Goal: Information Seeking & Learning: Find specific fact

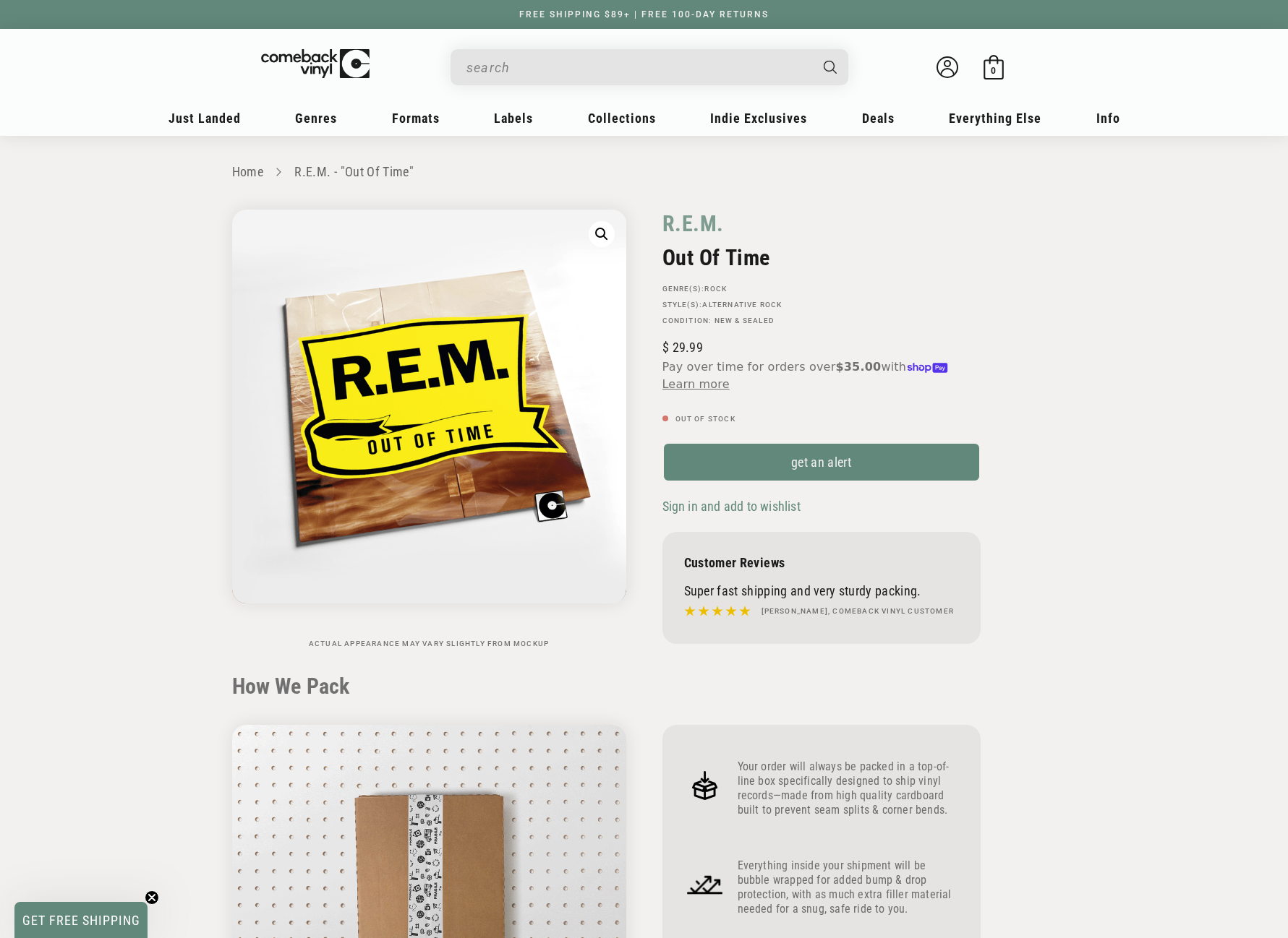
scroll to position [1229, 0]
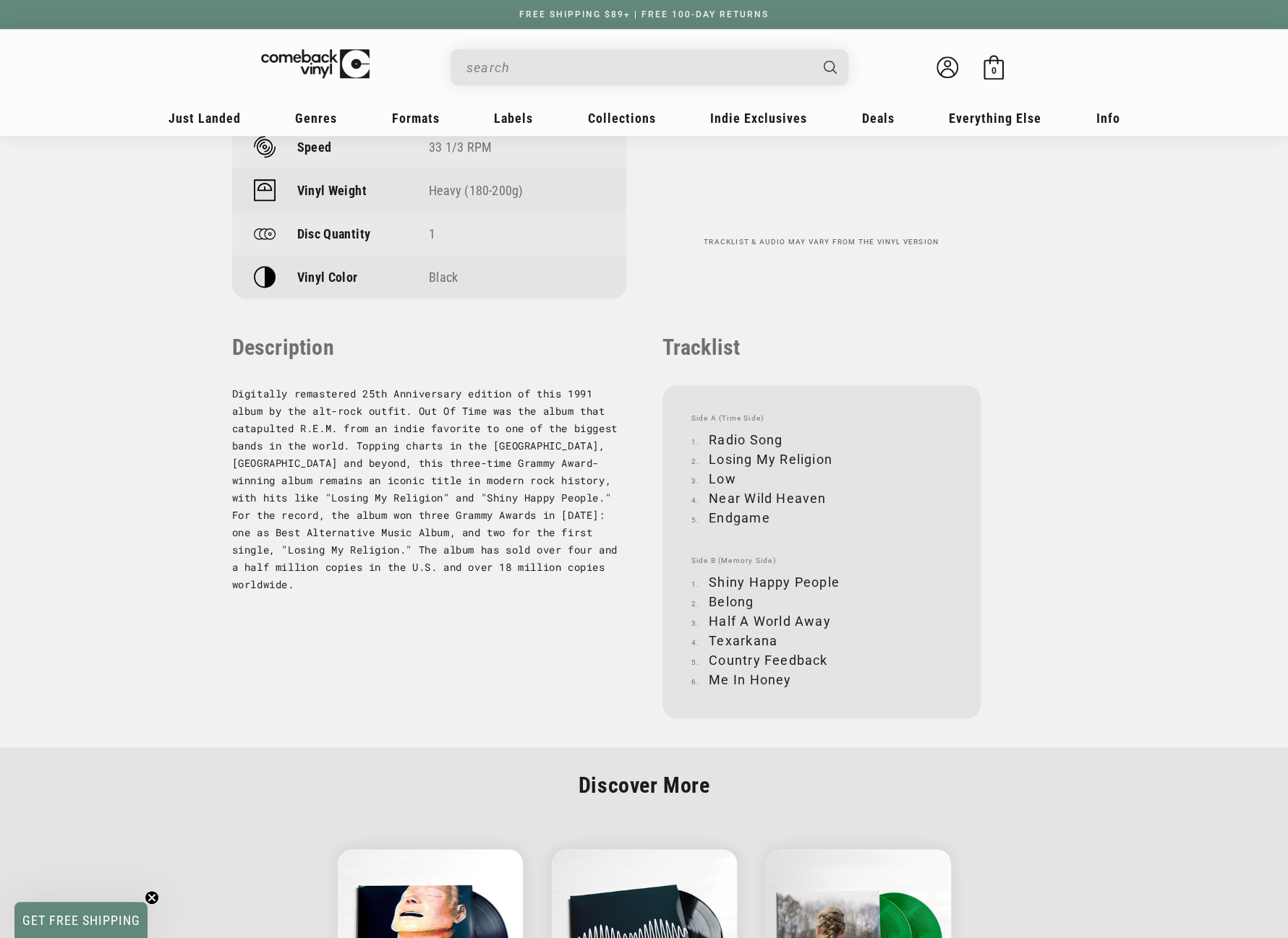
click at [593, 68] on input "When autocomplete results are available use up and down arrows to review and en…" at bounding box center [637, 67] width 343 height 29
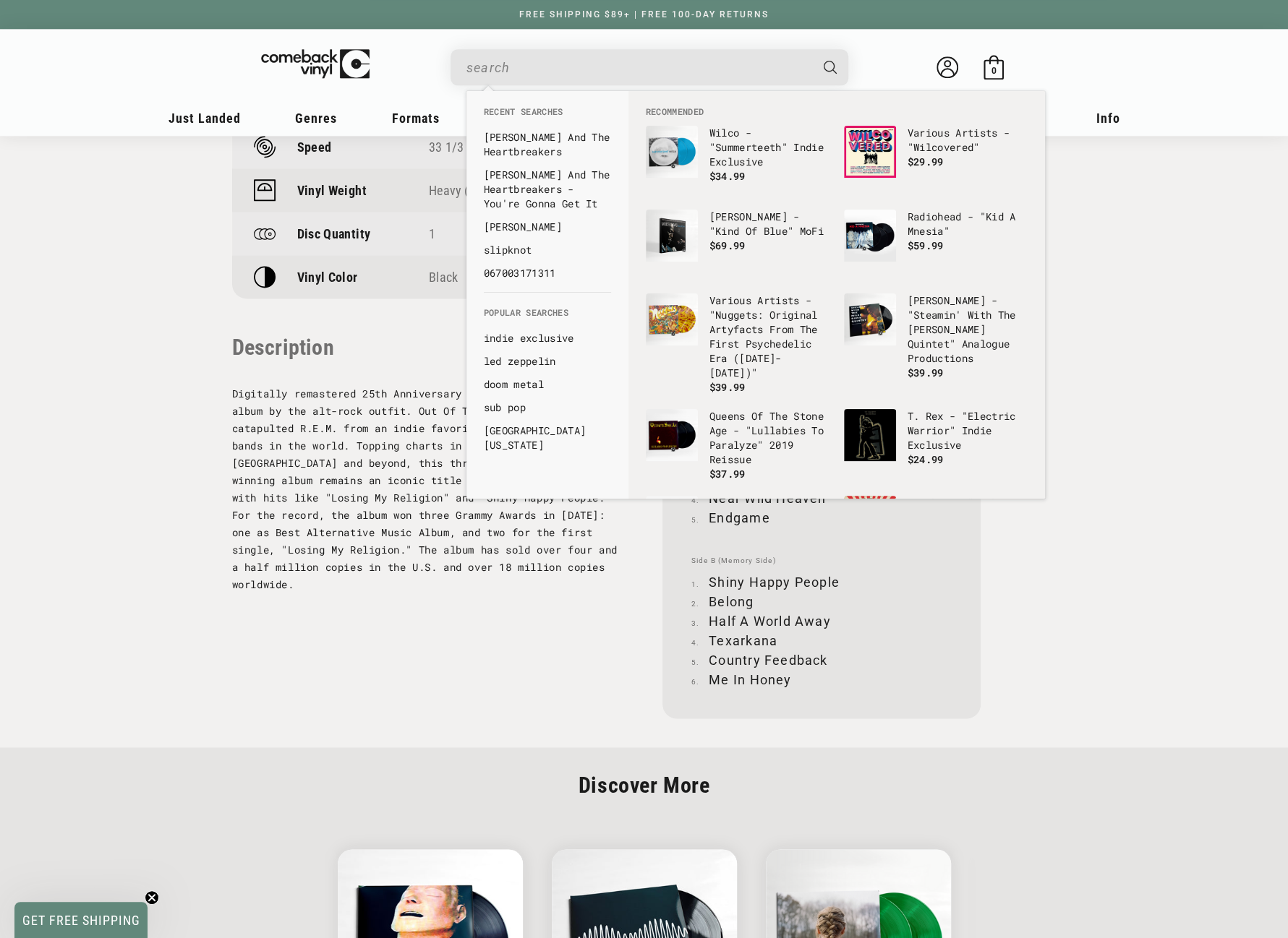
paste input "Van Halen - Fair Warning"
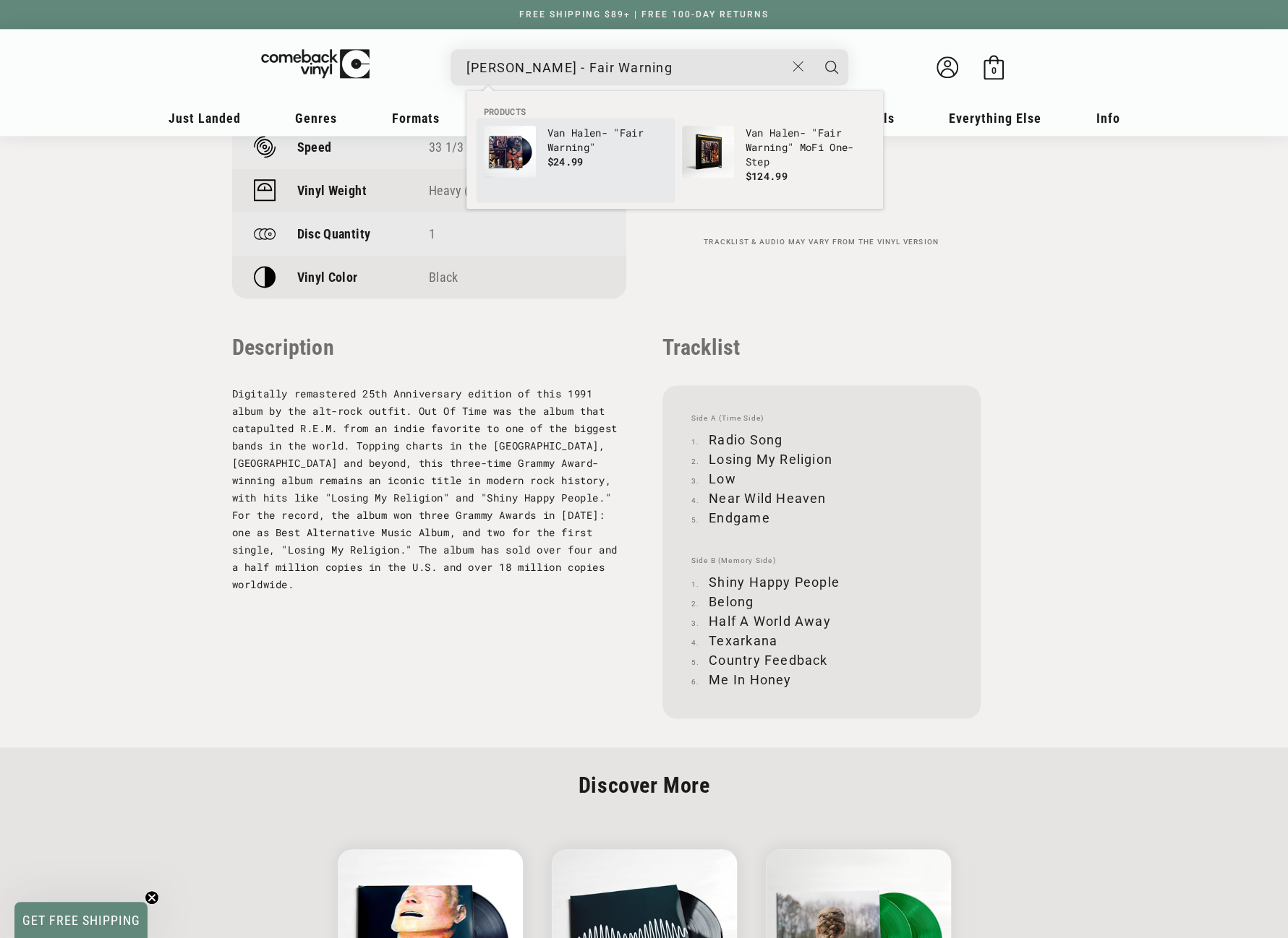
type input "Van Halen - Fair Warning"
click at [523, 150] on img "Products" at bounding box center [509, 151] width 52 height 52
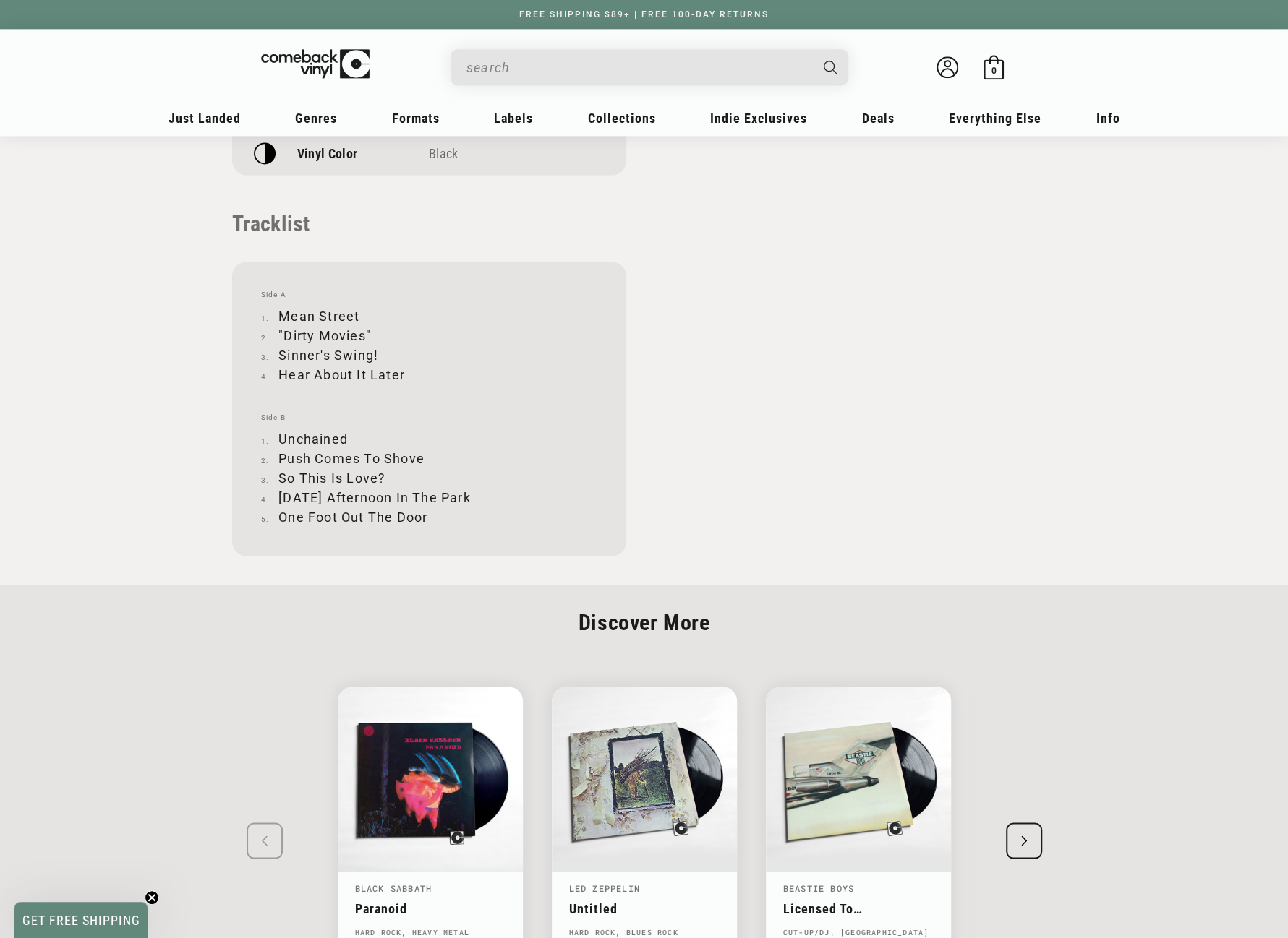
scroll to position [1374, 0]
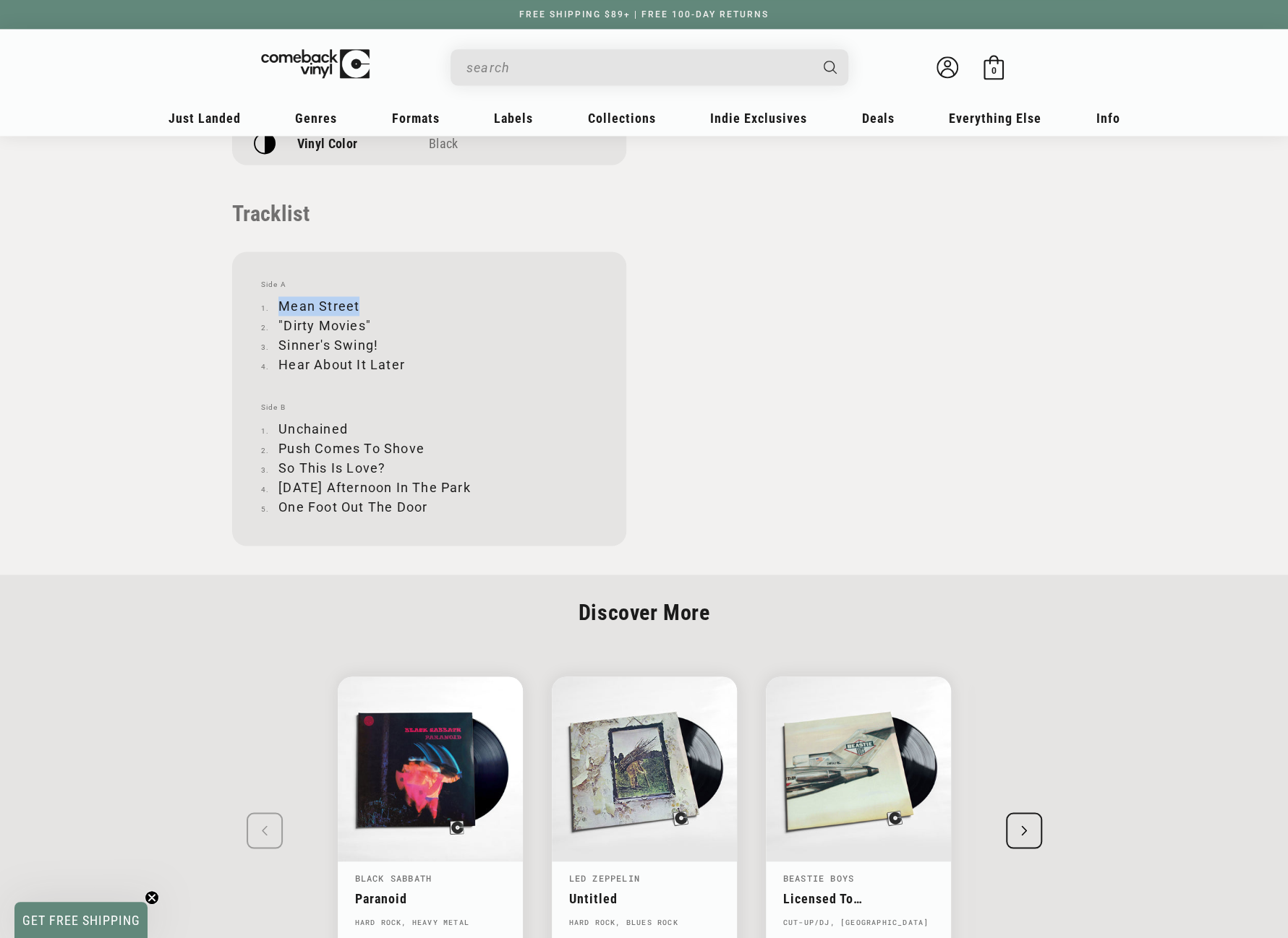
drag, startPoint x: 279, startPoint y: 306, endPoint x: 357, endPoint y: 300, distance: 78.2
click at [357, 300] on li "Mean Street" at bounding box center [429, 306] width 336 height 20
copy li "Mean Street"
drag, startPoint x: 279, startPoint y: 320, endPoint x: 369, endPoint y: 325, distance: 90.1
click at [369, 325] on li ""Dirty Movies"" at bounding box center [429, 326] width 336 height 20
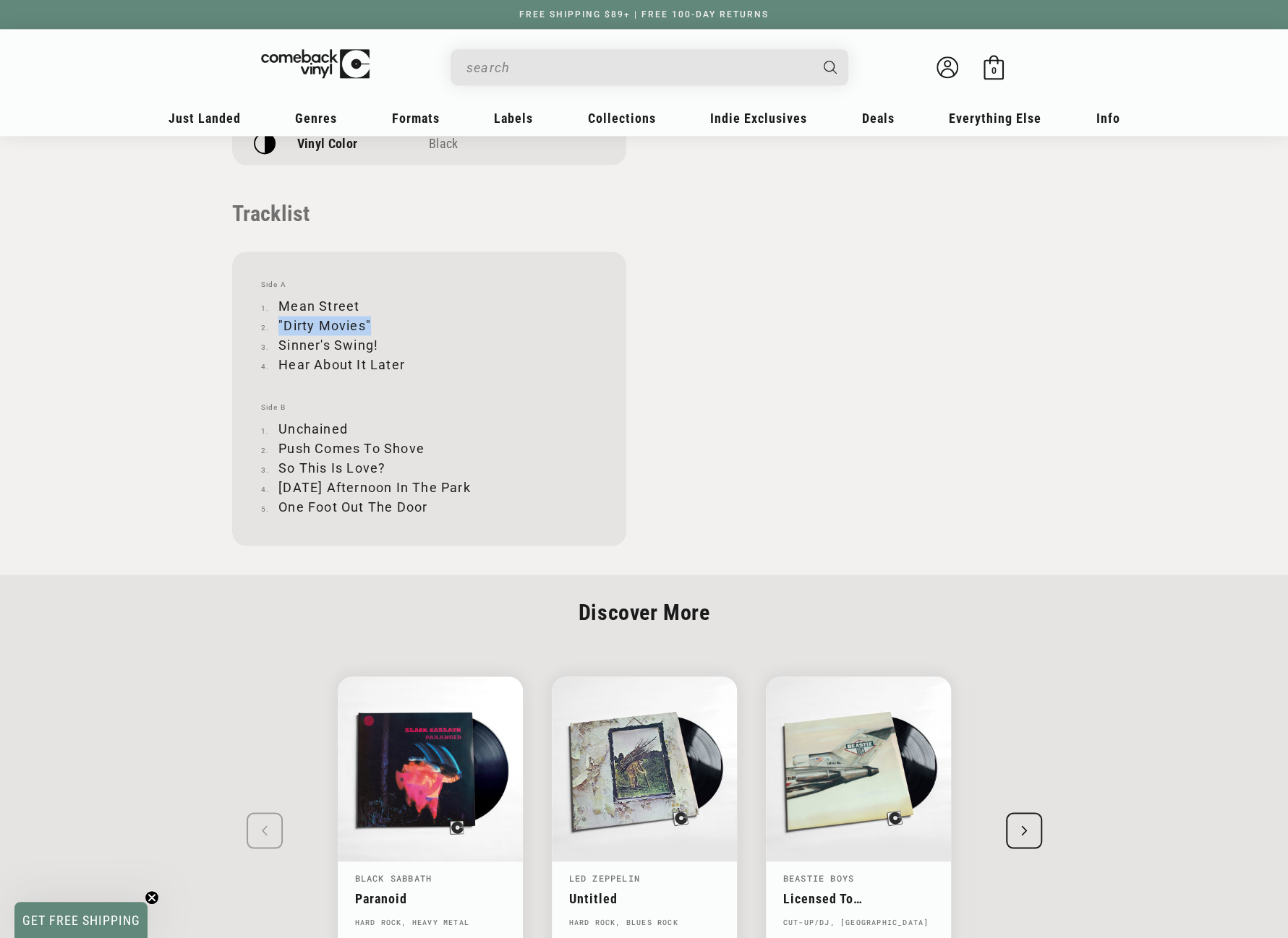
copy li ""Dirty Movies""
drag, startPoint x: 279, startPoint y: 344, endPoint x: 377, endPoint y: 343, distance: 98.0
click at [377, 343] on li "Sinner's Swing!" at bounding box center [429, 345] width 336 height 20
copy li "Sinner's Swing!"
drag, startPoint x: 280, startPoint y: 364, endPoint x: 402, endPoint y: 371, distance: 122.2
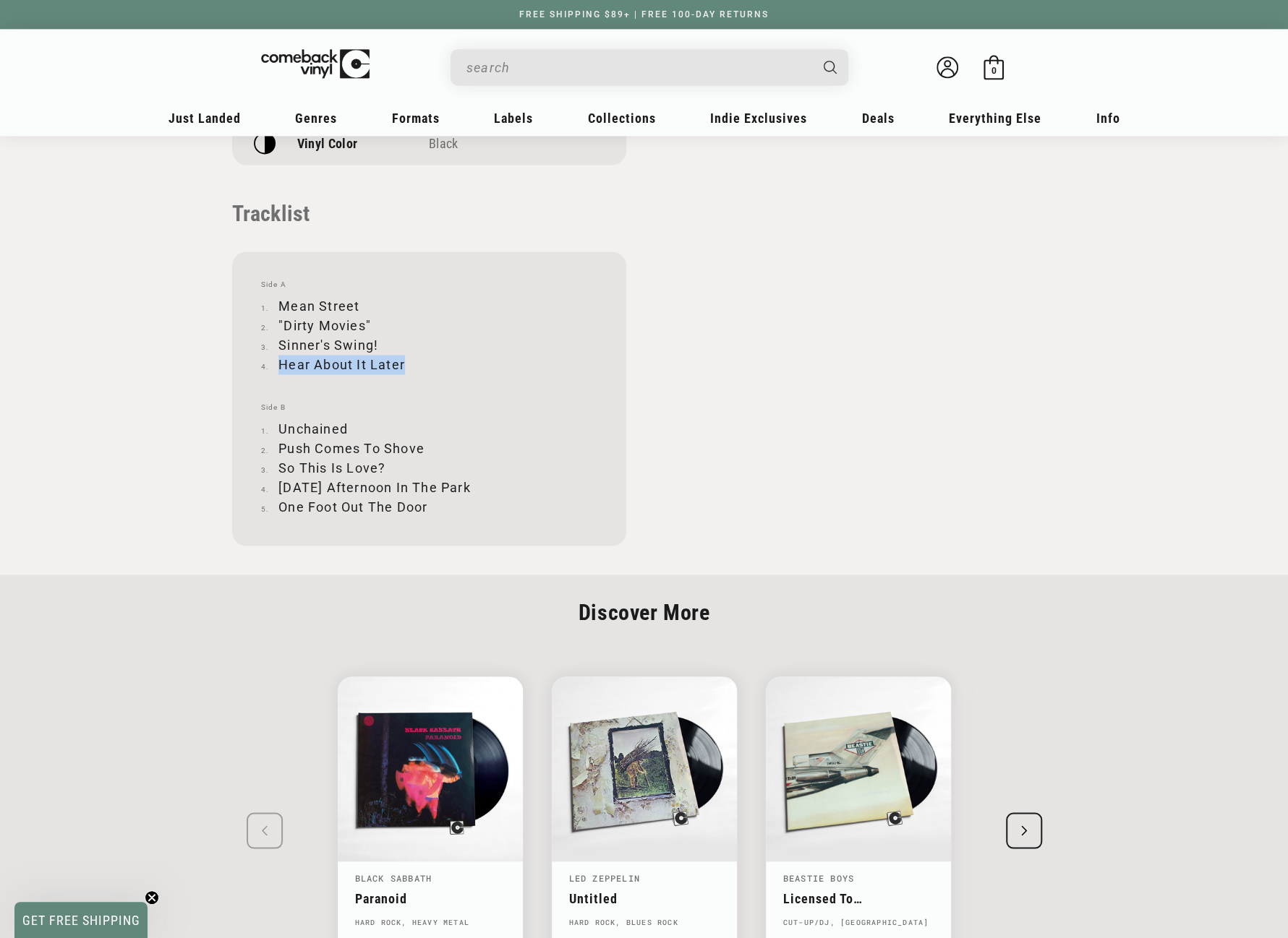
click at [402, 371] on li "Hear About It Later" at bounding box center [429, 365] width 336 height 20
copy li "Hear About It Later"
drag, startPoint x: 279, startPoint y: 427, endPoint x: 352, endPoint y: 424, distance: 73.1
click at [352, 424] on li "Unchained" at bounding box center [429, 429] width 336 height 20
copy li "Unchained"
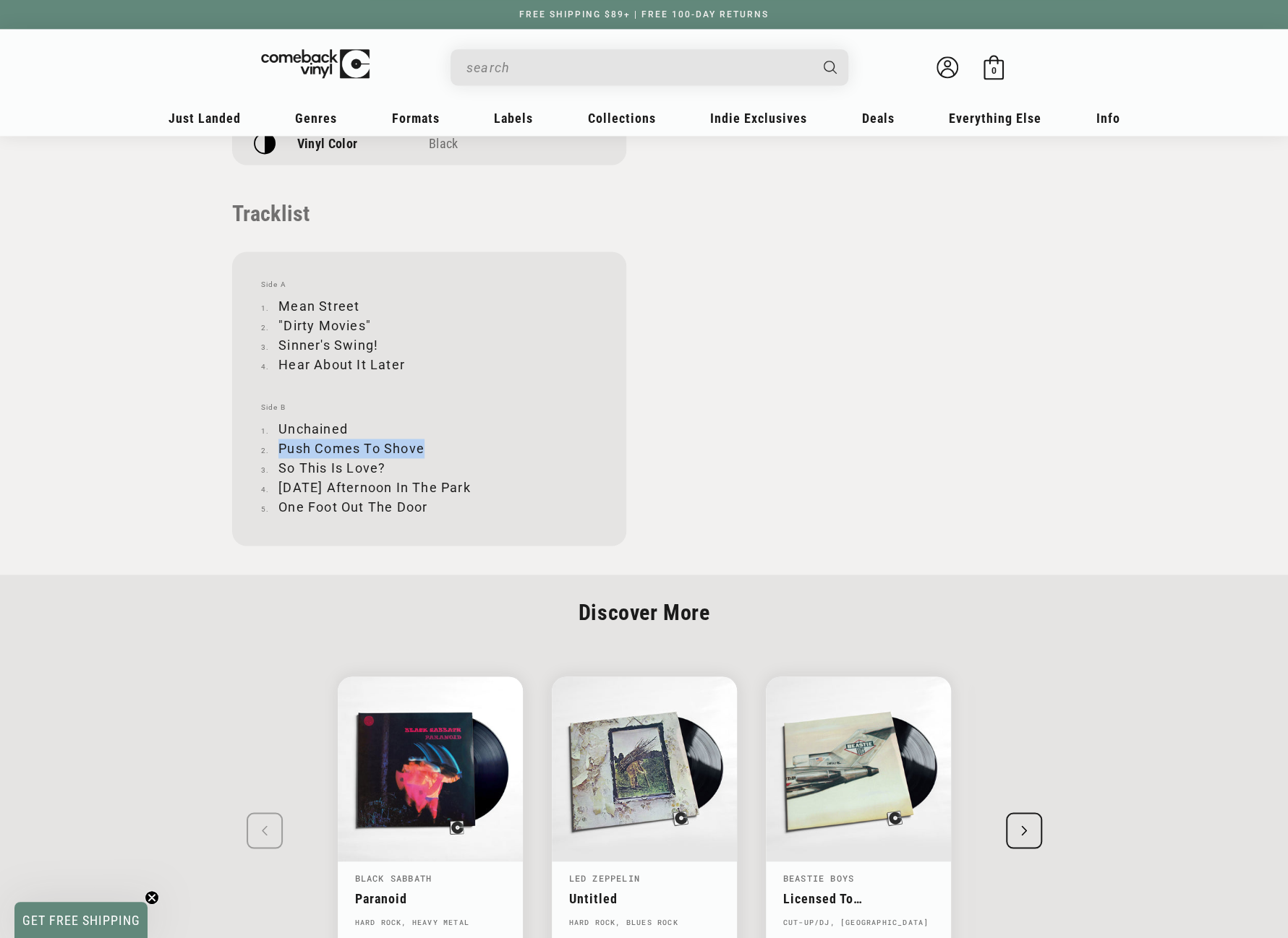
drag, startPoint x: 279, startPoint y: 446, endPoint x: 423, endPoint y: 441, distance: 144.1
click at [423, 441] on li "Push Comes To Shove" at bounding box center [429, 449] width 336 height 20
copy li "Push Comes To Shove"
drag, startPoint x: 280, startPoint y: 465, endPoint x: 383, endPoint y: 461, distance: 103.1
click at [383, 461] on li "So This Is Love?" at bounding box center [429, 468] width 336 height 20
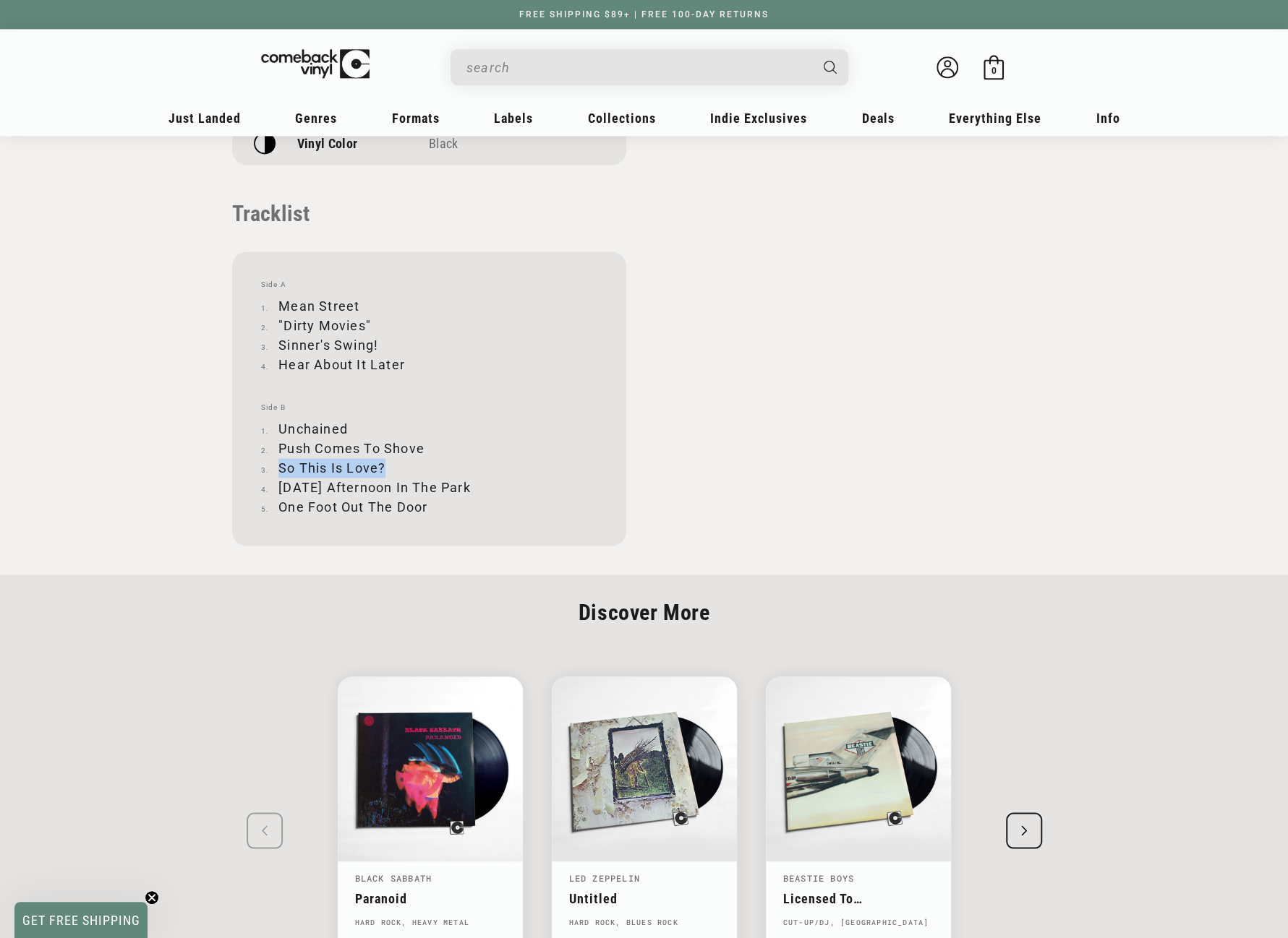
copy li "So This Is Love?"
drag, startPoint x: 281, startPoint y: 488, endPoint x: 475, endPoint y: 485, distance: 194.0
click at [475, 485] on li "[DATE] Afternoon In The Park" at bounding box center [429, 488] width 336 height 20
copy li "[DATE] Afternoon In The Park"
drag, startPoint x: 279, startPoint y: 506, endPoint x: 426, endPoint y: 506, distance: 147.0
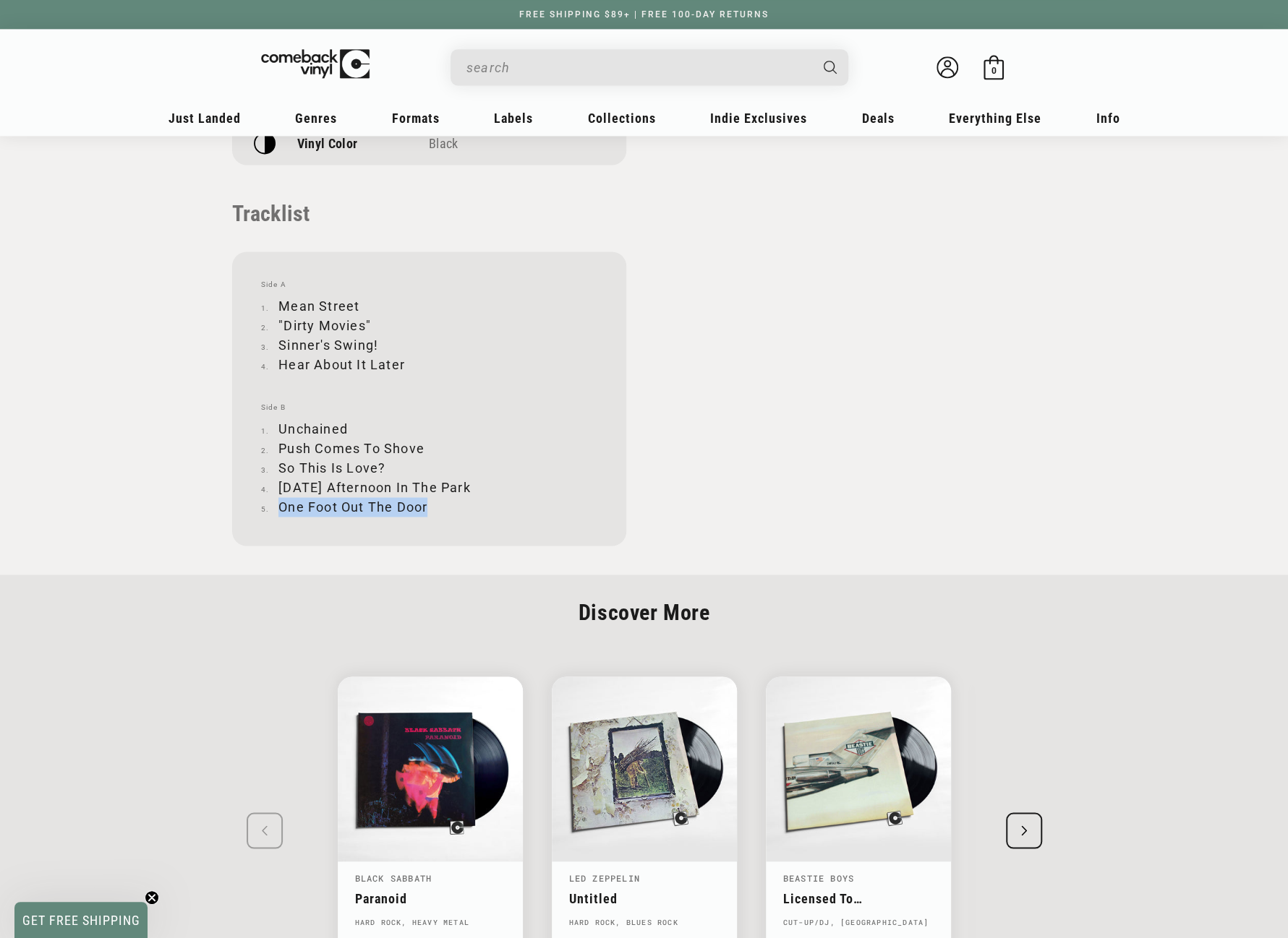
click at [426, 506] on li "One Foot Out The Door" at bounding box center [429, 507] width 336 height 20
copy li "One Foot Out The Door"
